Goal: Transaction & Acquisition: Purchase product/service

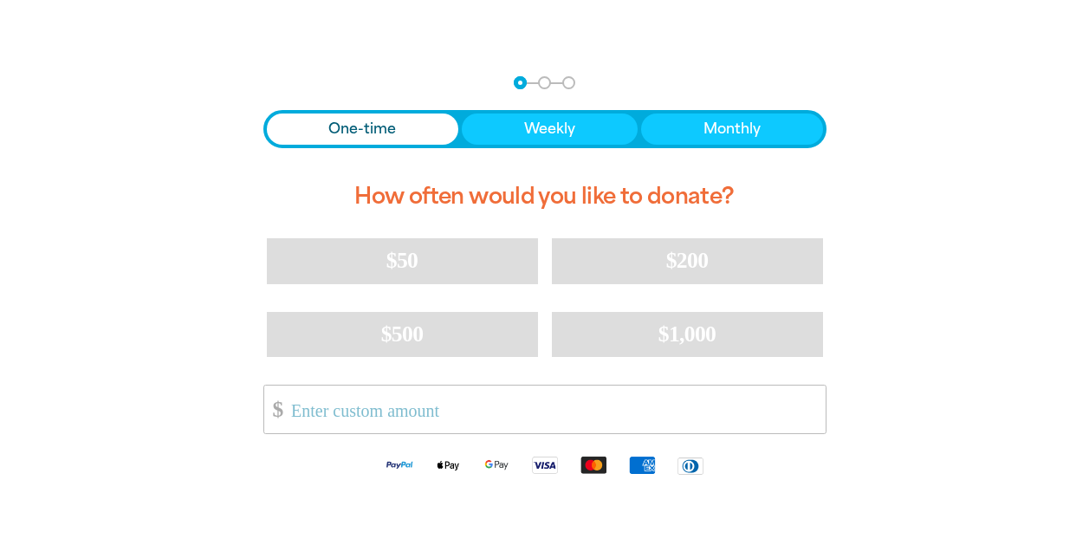
scroll to position [324, 0]
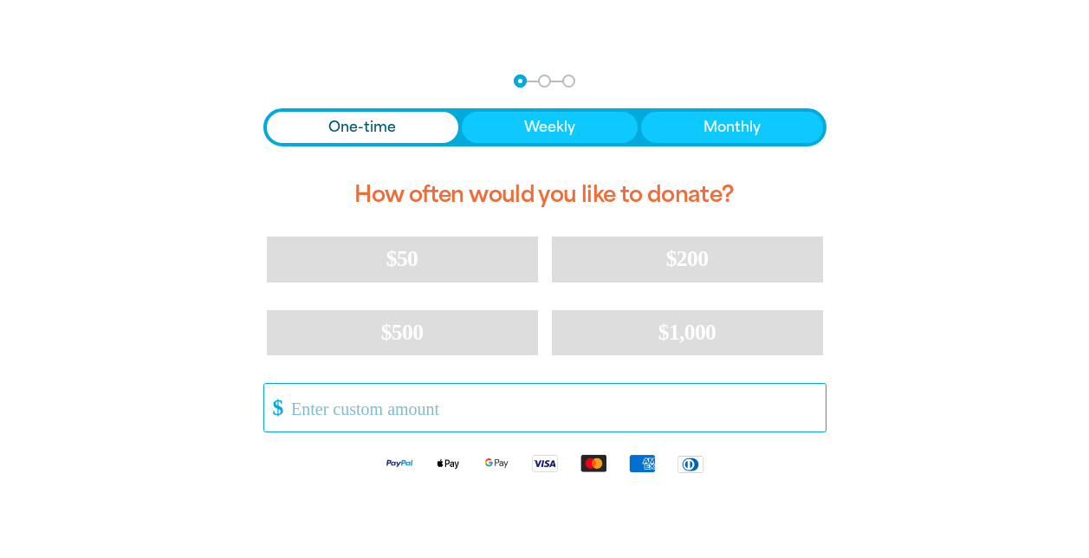
click at [376, 410] on input "Other Amount" at bounding box center [552, 408] width 546 height 48
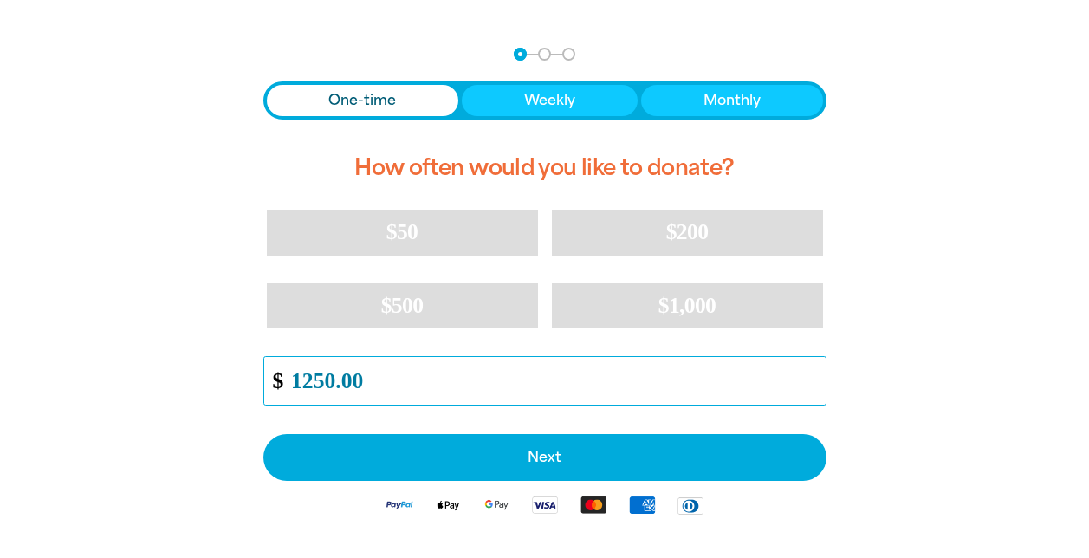
scroll to position [360, 0]
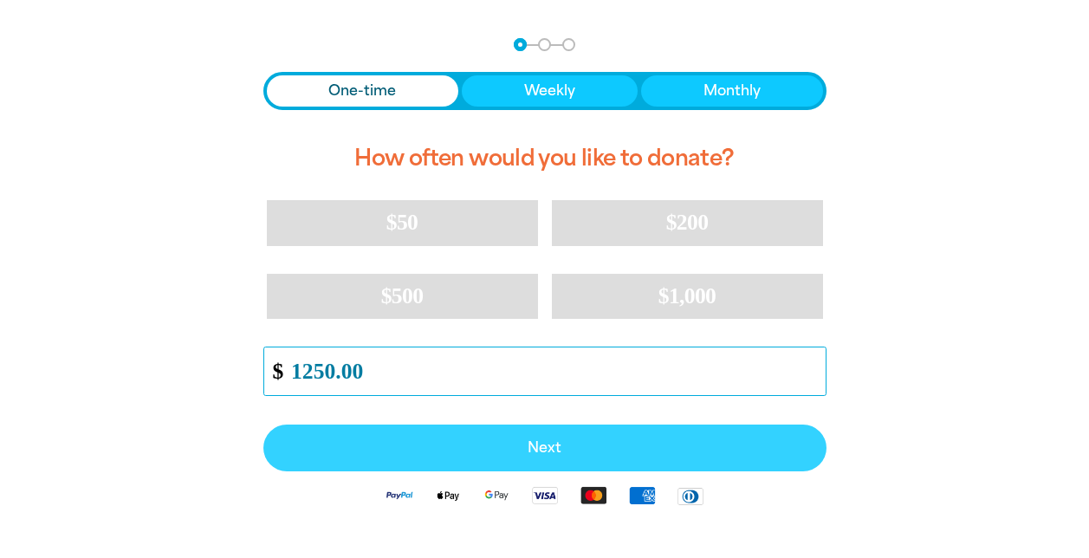
type input "1250.00"
click at [558, 441] on span "Next" at bounding box center [544, 448] width 525 height 14
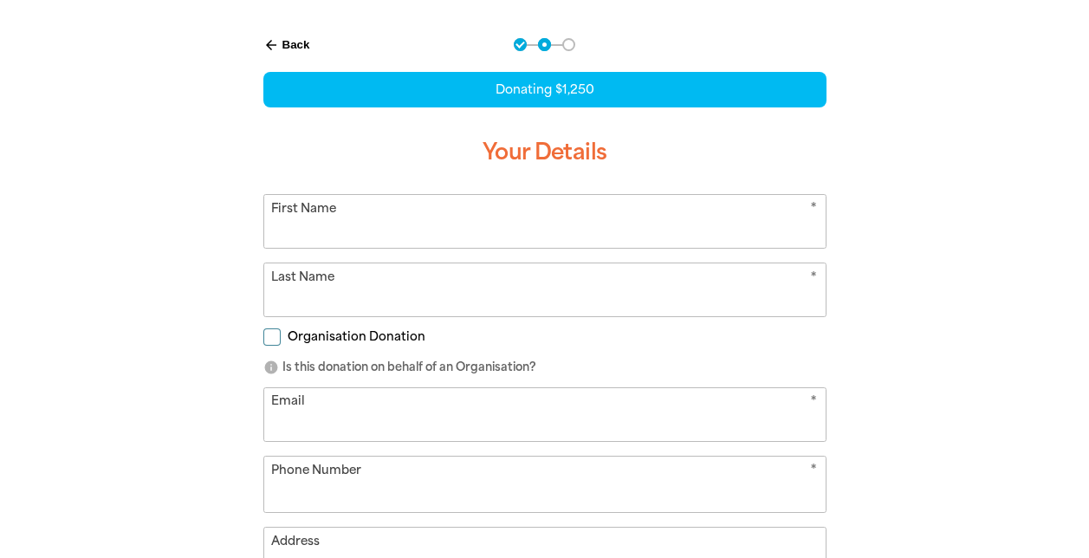
select select "AU"
click at [526, 220] on input "First Name" at bounding box center [545, 221] width 562 height 53
type input "[PERSON_NAME]"
type input "Southey"
type input "[EMAIL_ADDRESS][DOMAIN_NAME]"
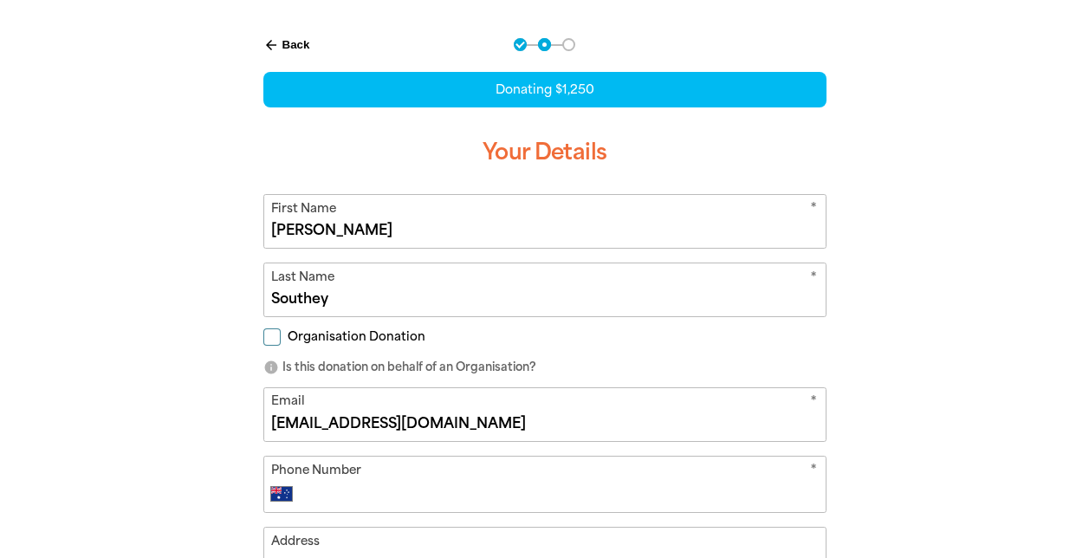
type input "[PHONE_NUMBER]"
type input "[STREET_ADDRESS][PERSON_NAME]"
click at [273, 335] on input "Organisation Donation" at bounding box center [271, 336] width 17 height 17
checkbox input "true"
select select "AU"
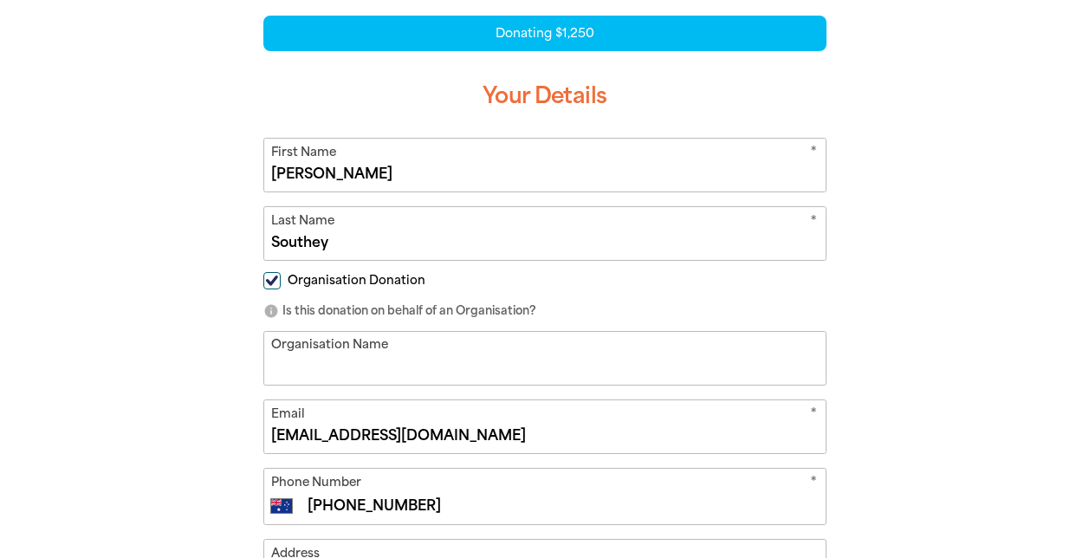
scroll to position [421, 0]
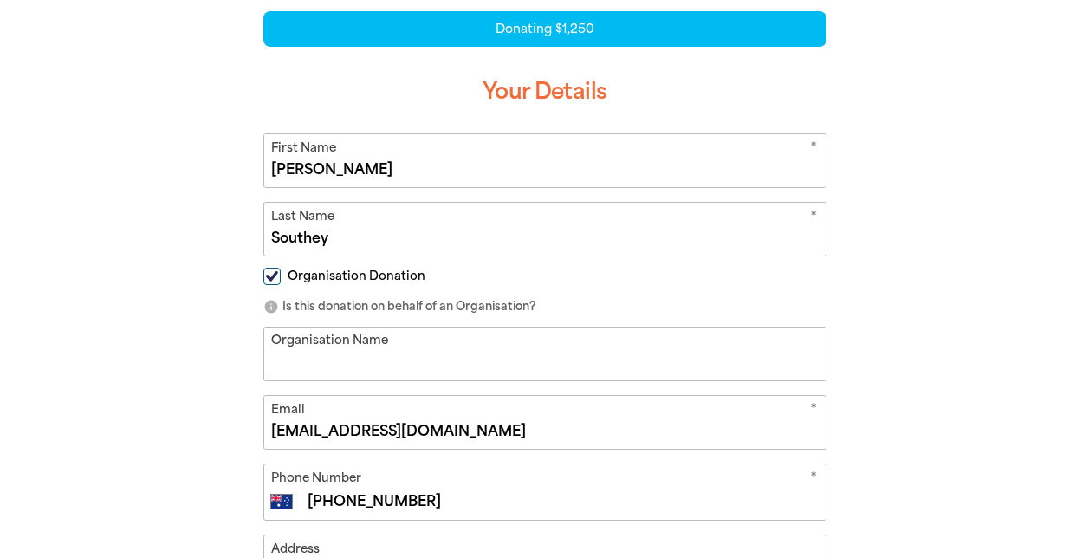
click at [308, 359] on input "Organisation Name" at bounding box center [545, 354] width 562 height 53
type input "Profectus Group"
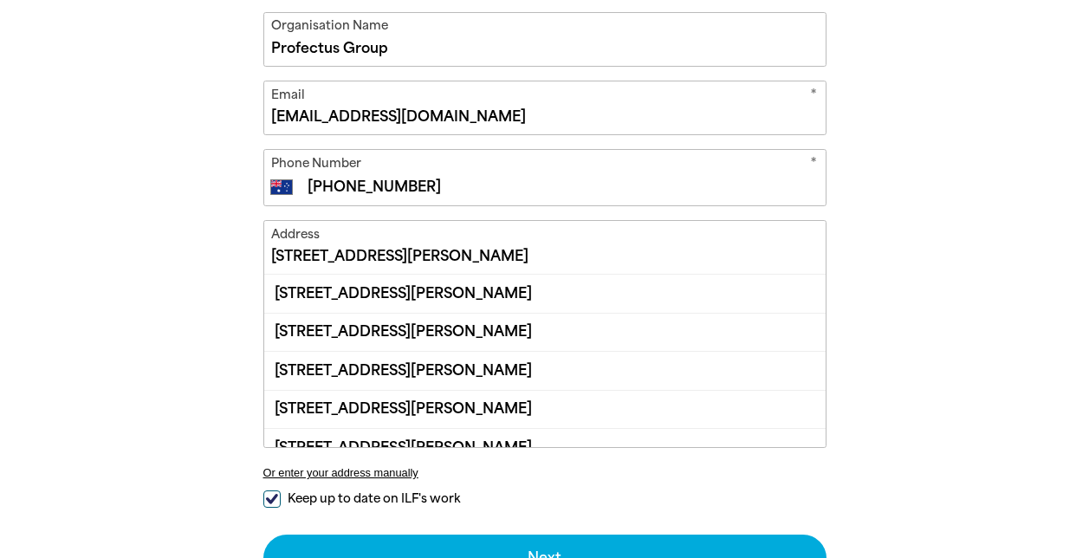
scroll to position [737, 0]
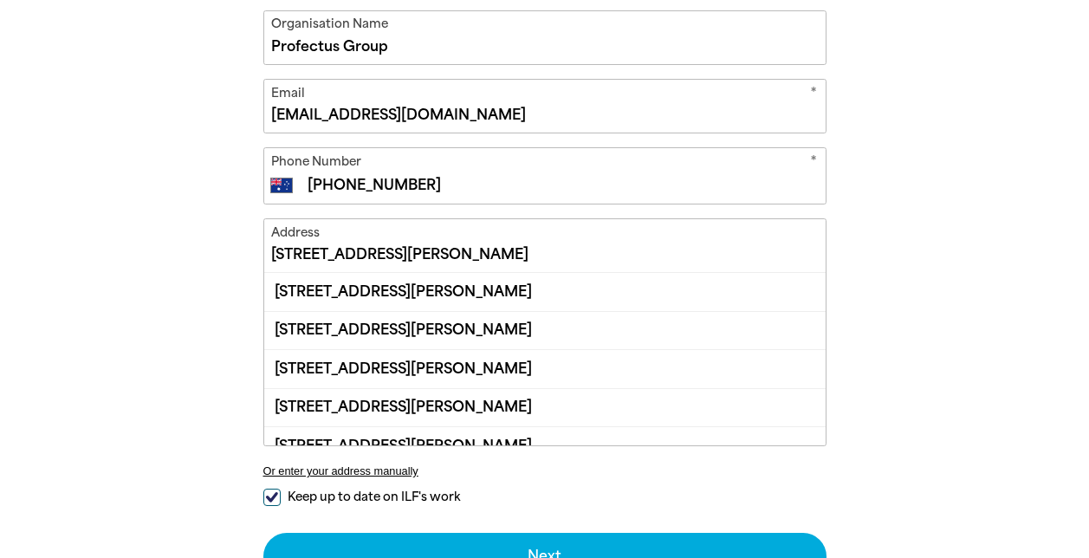
click at [216, 269] on div "arrow_back Back Step 1 Step 2 Step 3 Donating $1,250 Your Details * First Name …" at bounding box center [545, 164] width 659 height 1049
click at [752, 247] on input "[STREET_ADDRESS][PERSON_NAME]" at bounding box center [545, 245] width 562 height 53
click at [484, 256] on input "[STREET_ADDRESS][PERSON_NAME]" at bounding box center [545, 245] width 562 height 53
click at [530, 246] on input "[STREET_ADDRESS][PERSON_NAME]" at bounding box center [545, 245] width 562 height 53
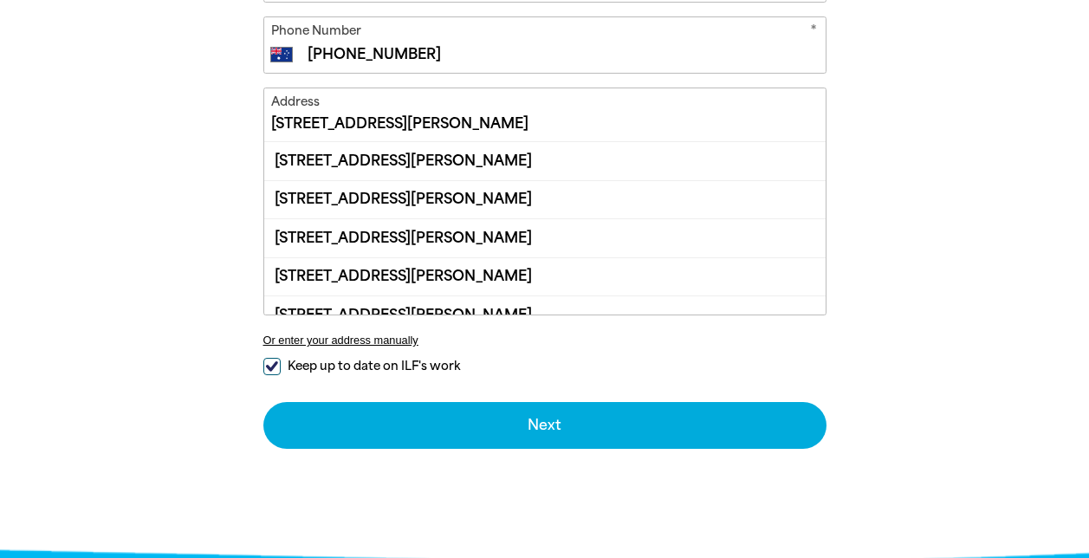
scroll to position [869, 0]
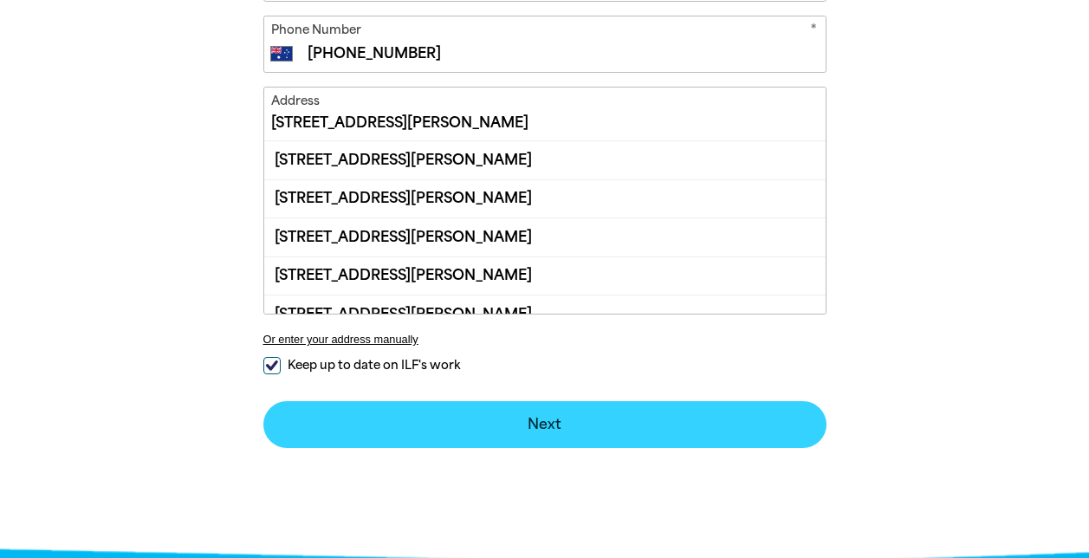
type input "[STREET_ADDRESS][PERSON_NAME]"
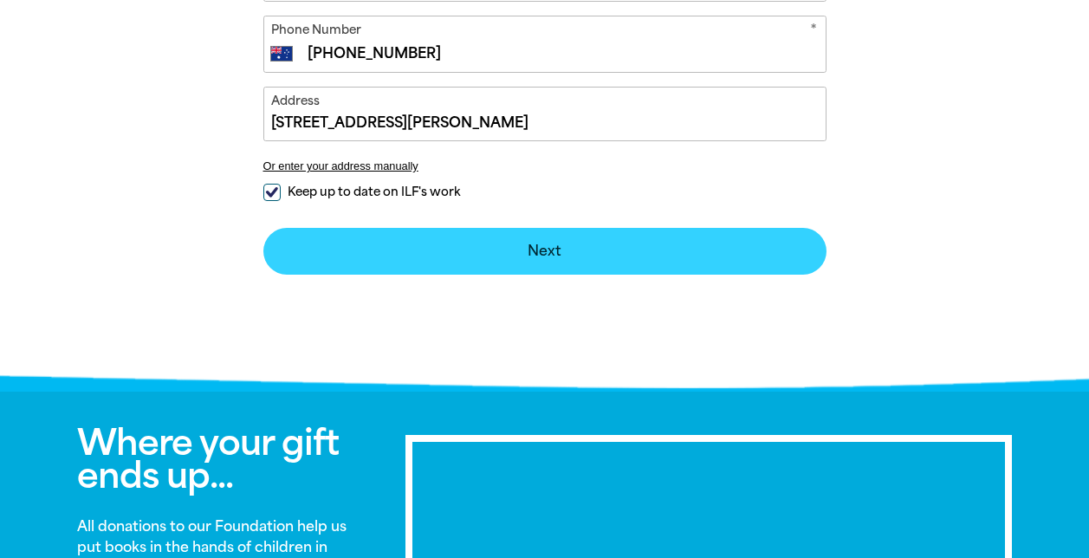
click at [433, 427] on div "arrow_back Back Step 1 Step 2 Step 3 Donating $1,250 Your Details * First Name …" at bounding box center [544, 182] width 1089 height 2103
click at [558, 252] on button "Next chevron_right" at bounding box center [544, 251] width 563 height 47
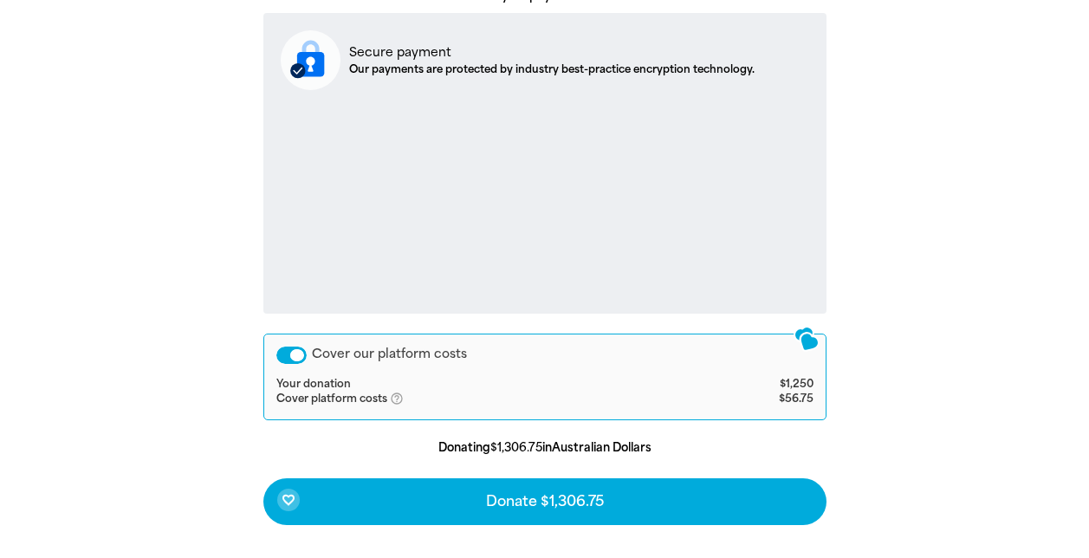
scroll to position [629, 0]
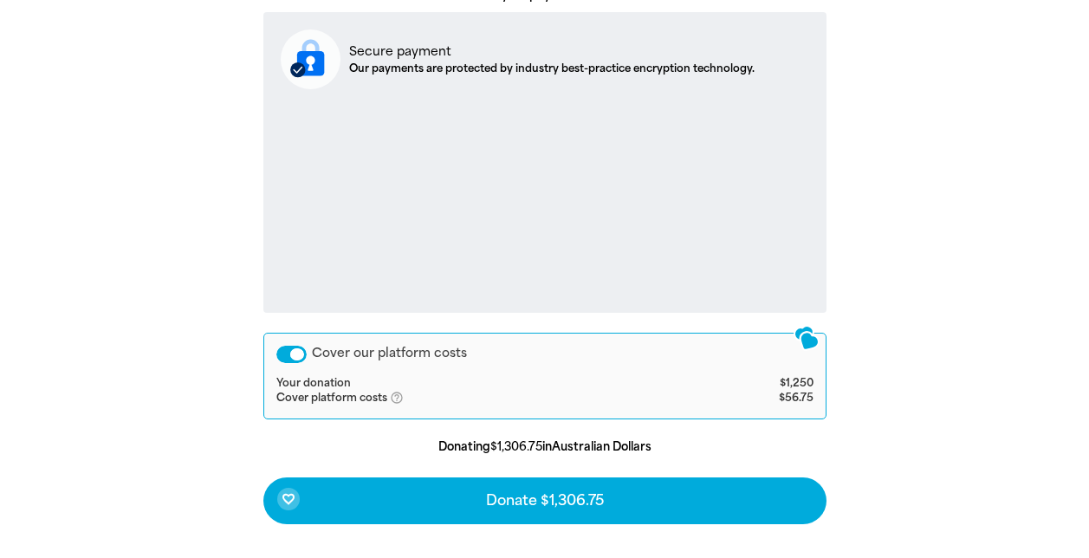
click at [284, 355] on div "Cover our platform costs" at bounding box center [291, 354] width 30 height 17
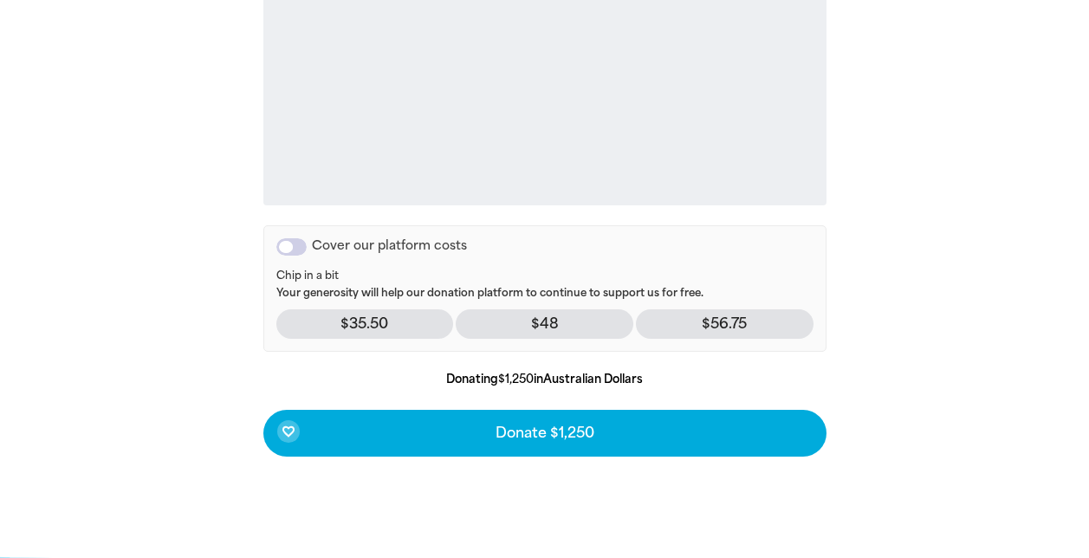
scroll to position [737, 0]
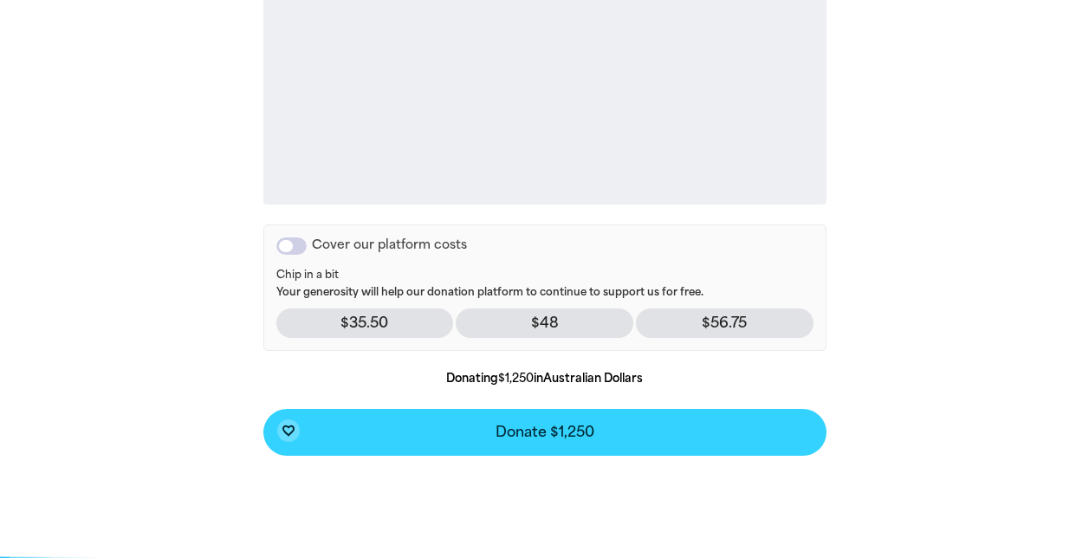
click at [638, 437] on button "favorite_border Donate $1,250" at bounding box center [544, 432] width 563 height 47
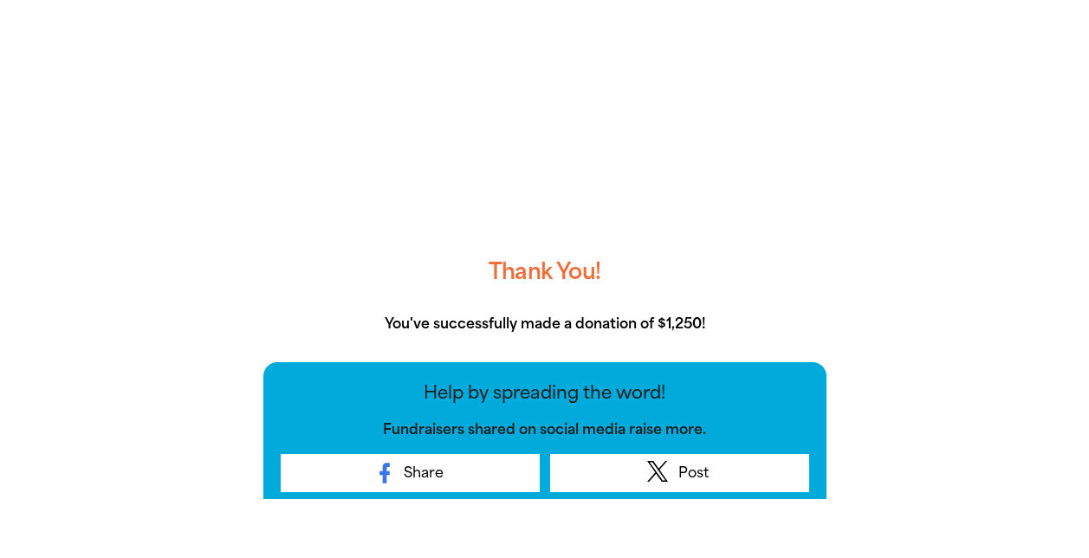
scroll to position [360, 0]
